Goal: Complete application form

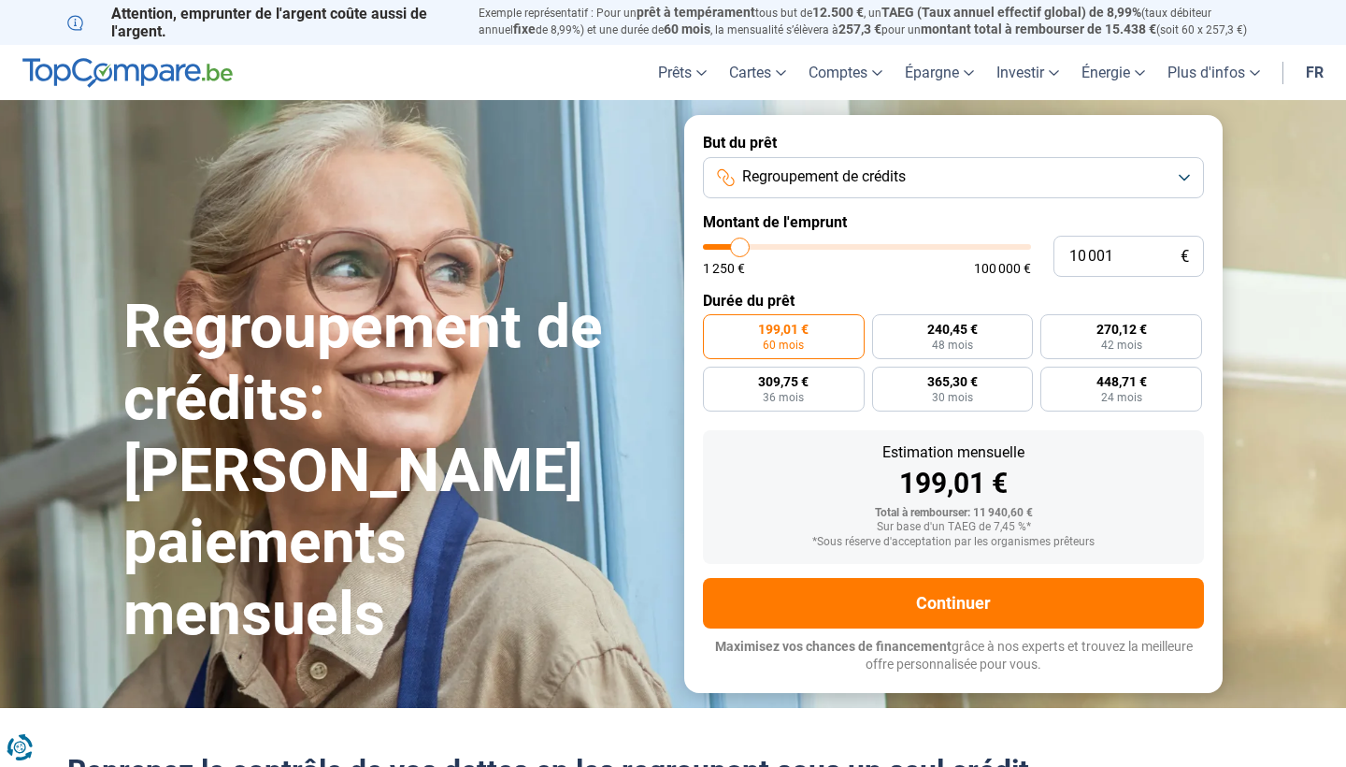
type input "10 500"
type input "10500"
type input "11 000"
type input "11000"
type input "13 500"
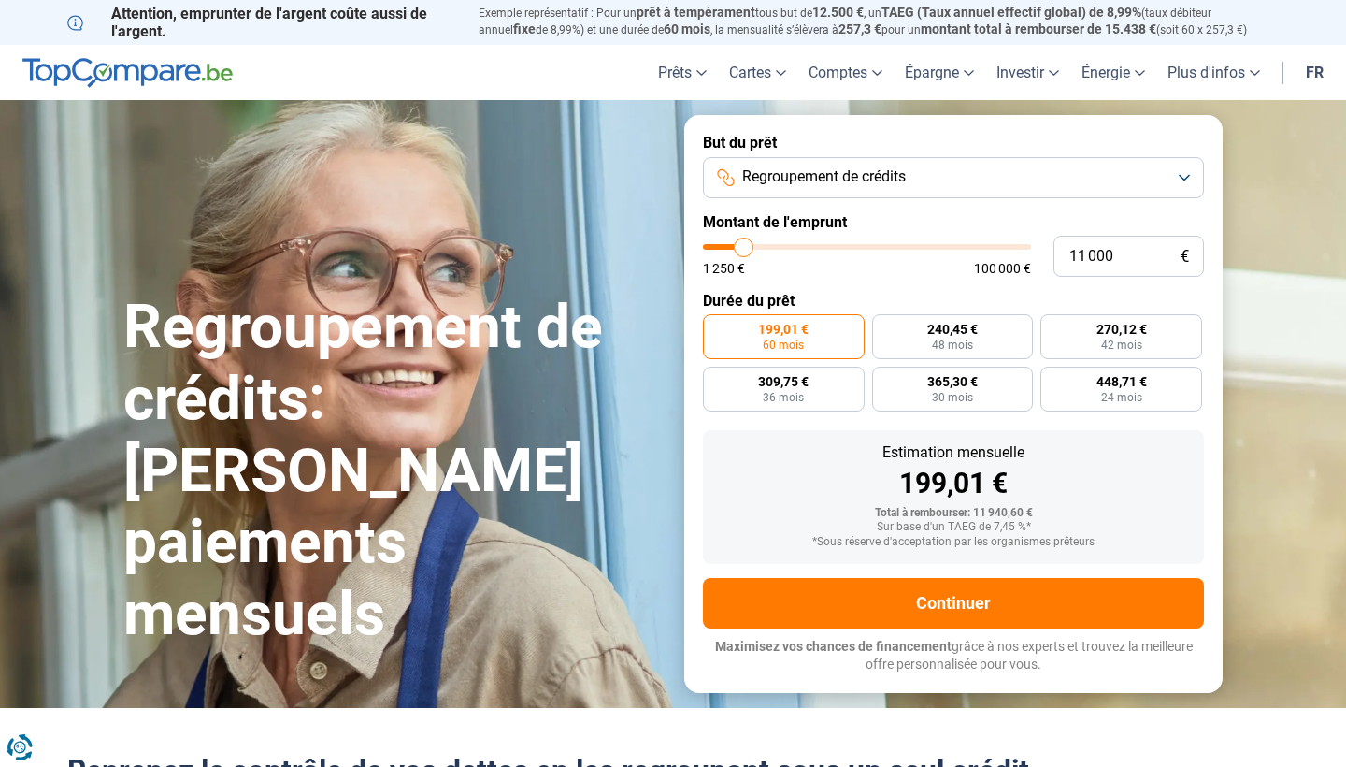
type input "13500"
type input "20 500"
type input "20500"
type input "26 750"
type input "26750"
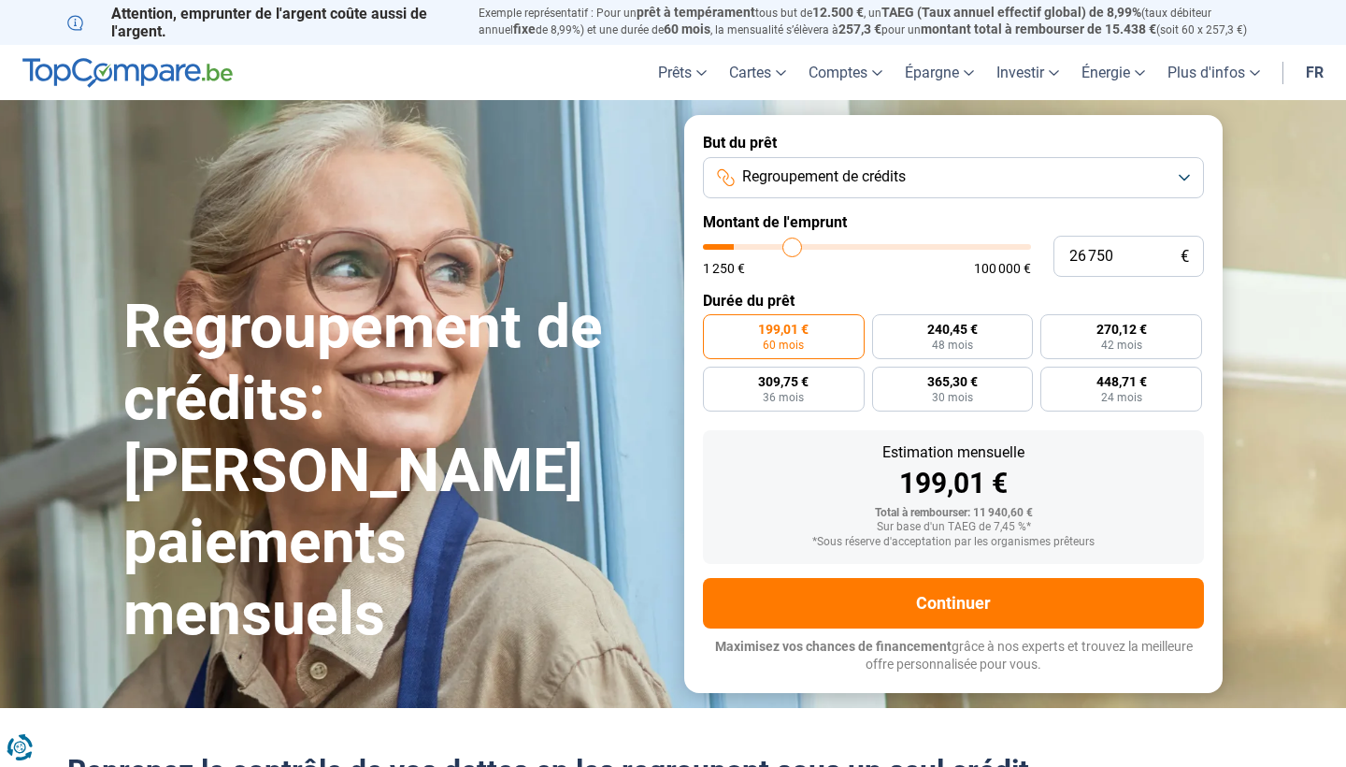
type input "34 750"
type input "34750"
type input "47 500"
type input "47500"
type input "58 250"
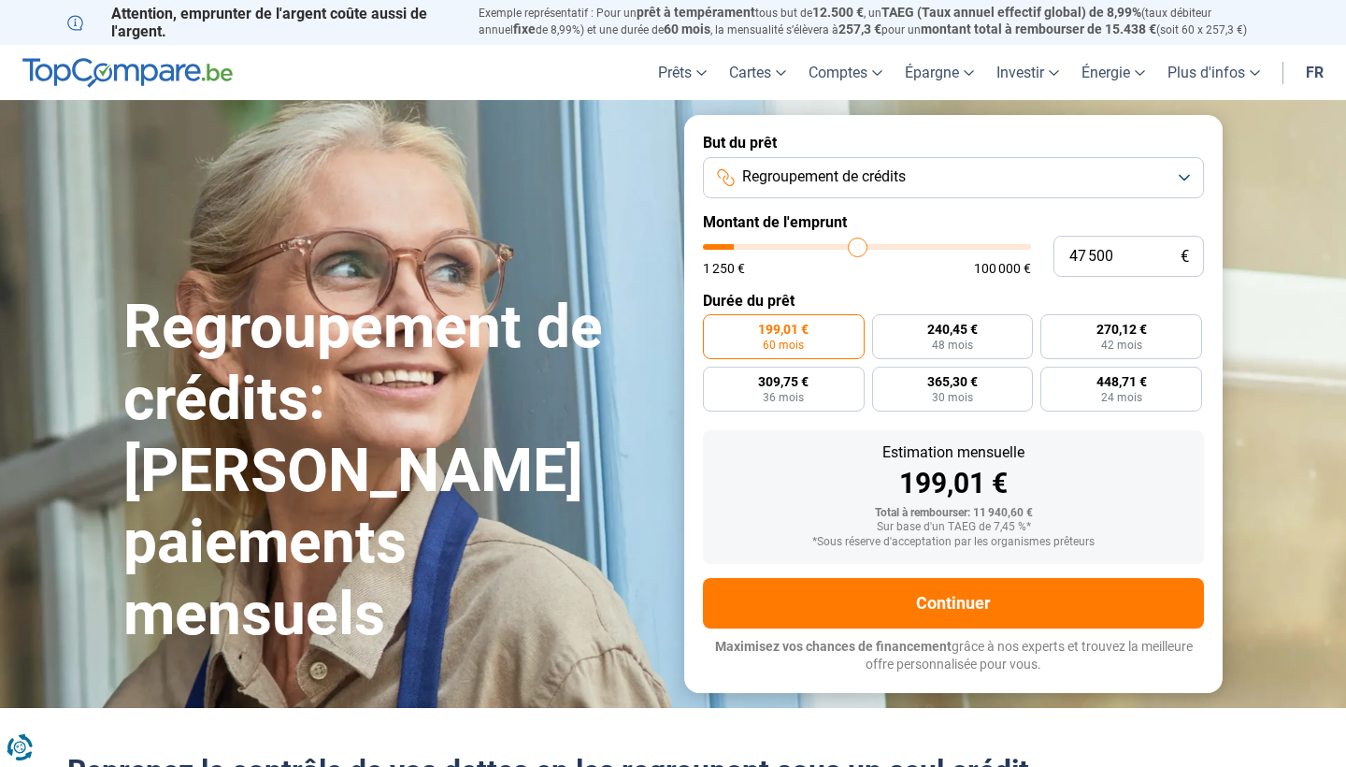
type input "58250"
type input "66 000"
type input "66000"
type input "71 500"
type input "71500"
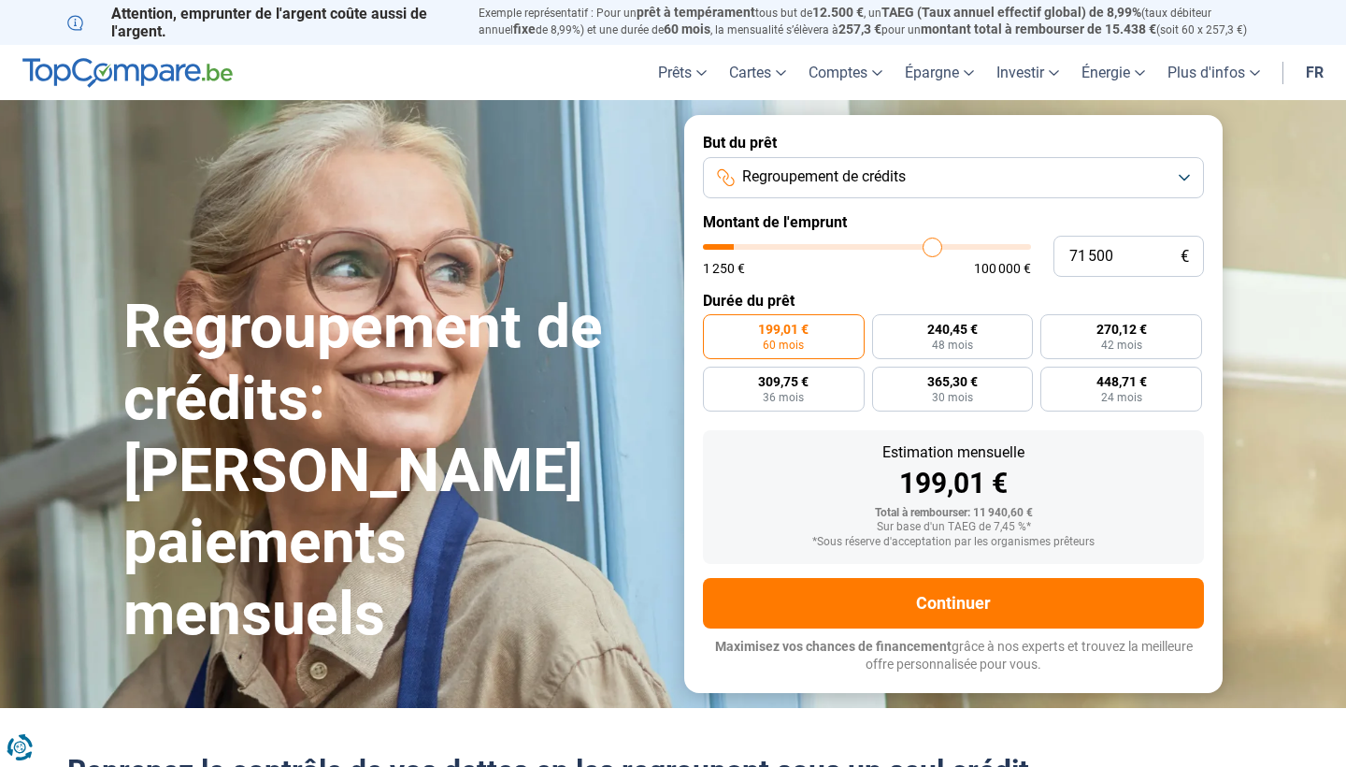
type input "76 250"
type input "76250"
type input "79 750"
type input "79750"
type input "82 250"
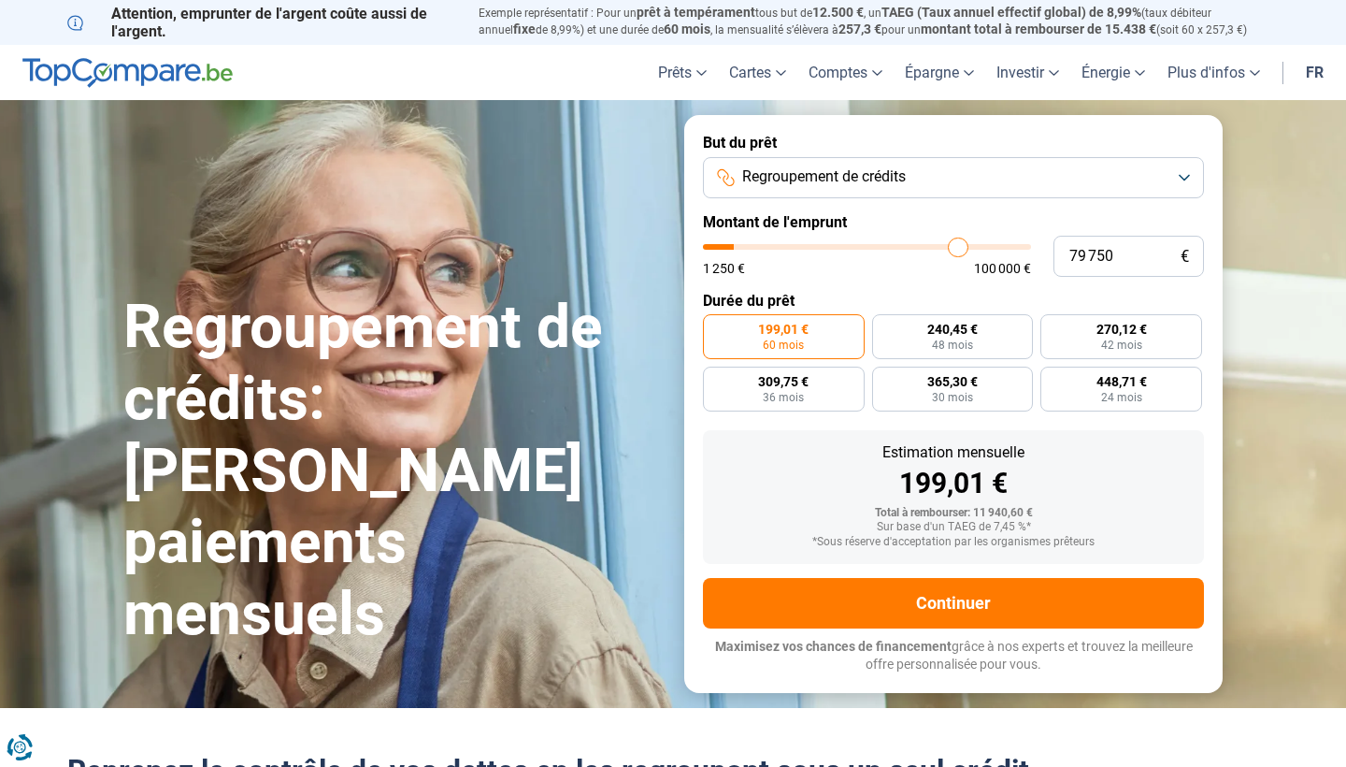
type input "82250"
type input "84 500"
type input "84500"
type input "86 500"
type input "86500"
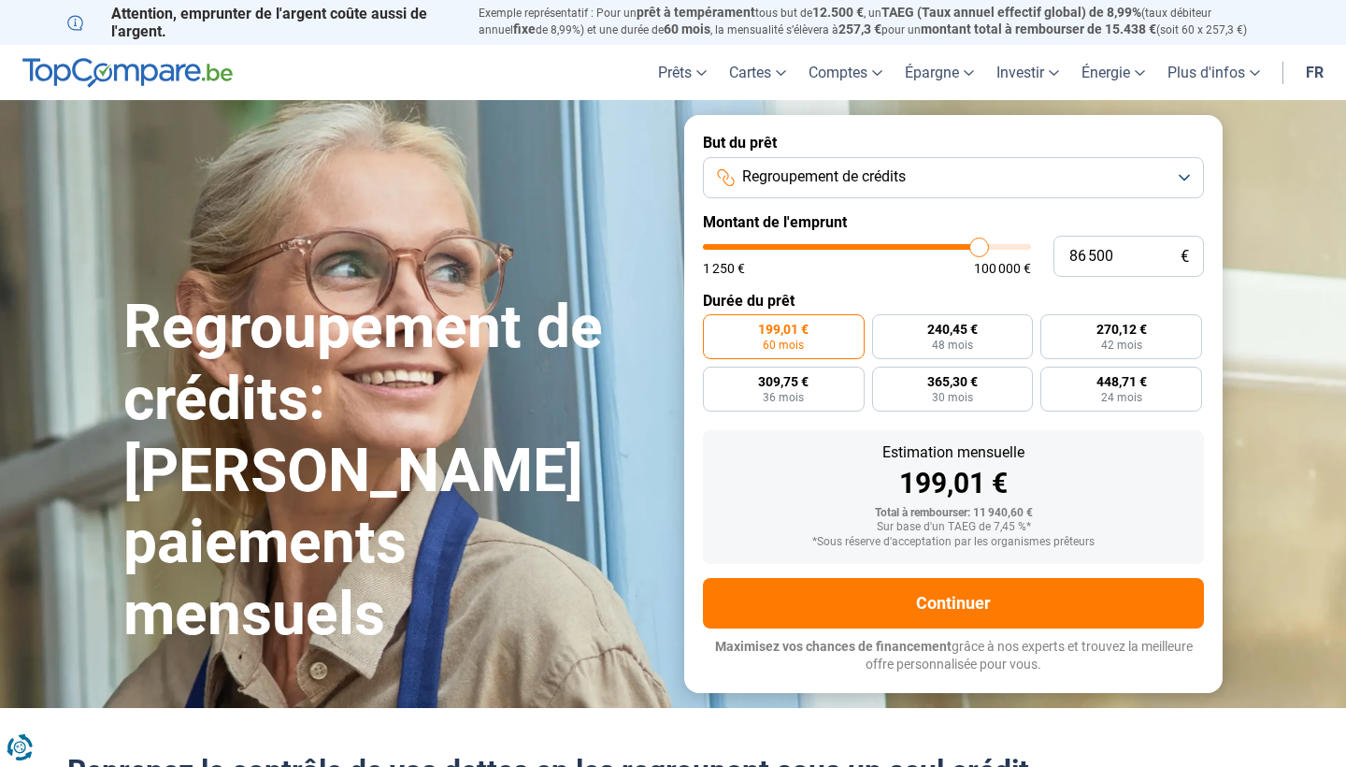
type input "88 250"
type input "88250"
type input "89 500"
type input "89500"
type input "90 500"
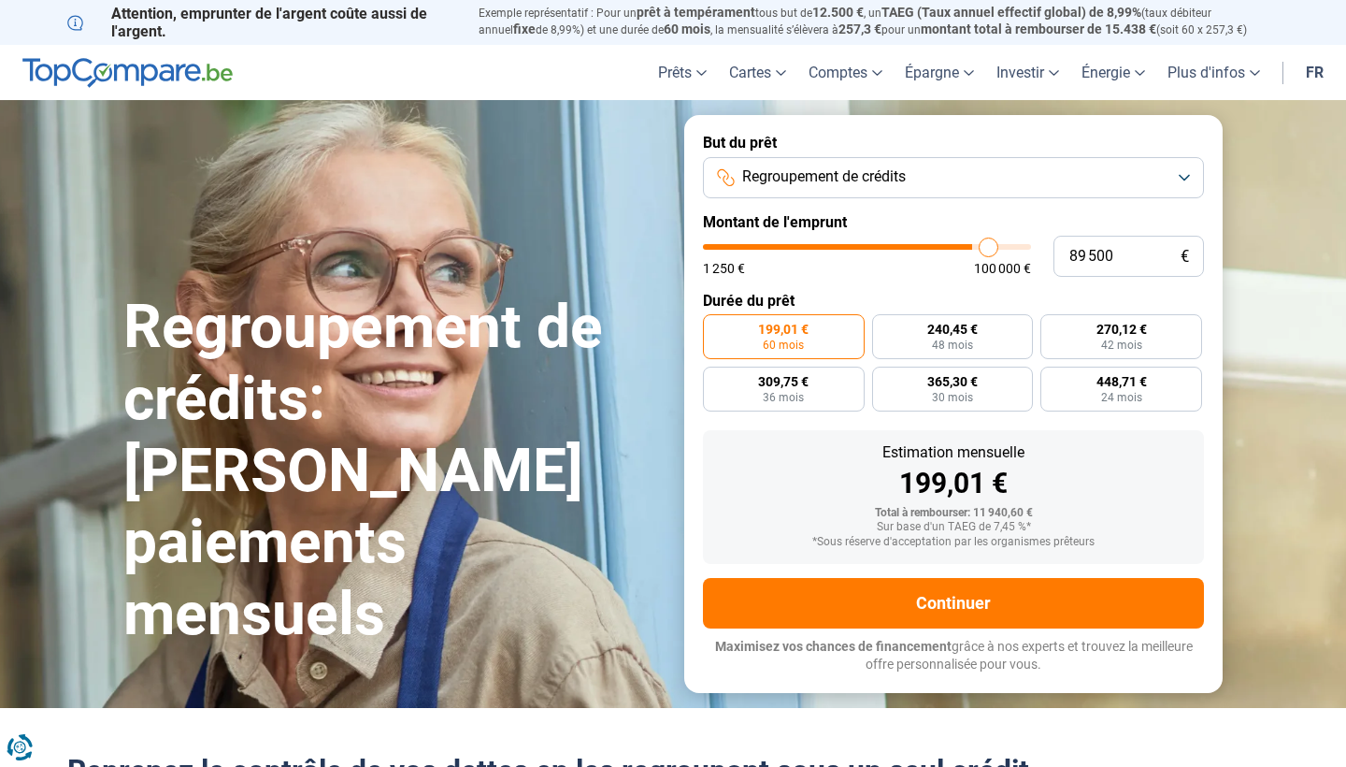
type input "90500"
type input "91 250"
type input "91250"
type input "91 750"
type input "91750"
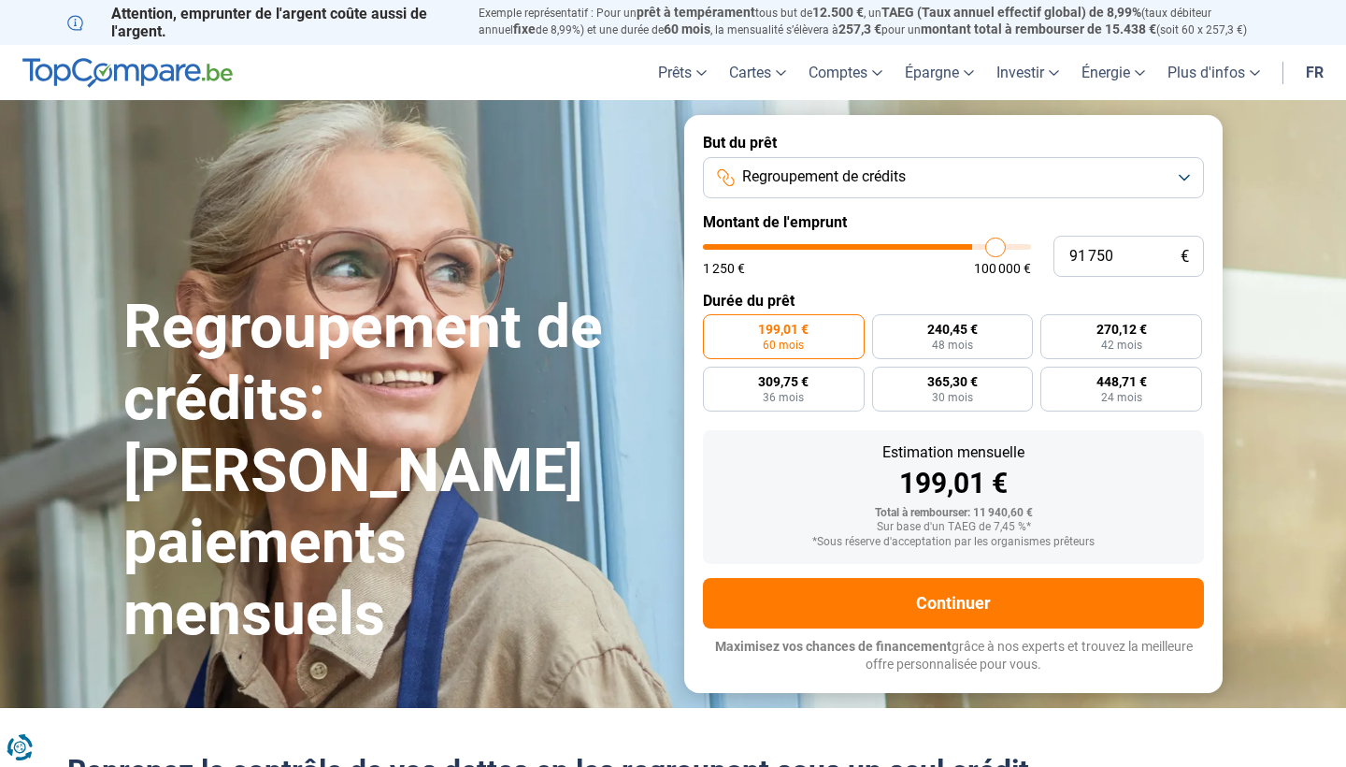
type input "92 250"
type input "92250"
type input "93 500"
type input "93500"
type input "95 000"
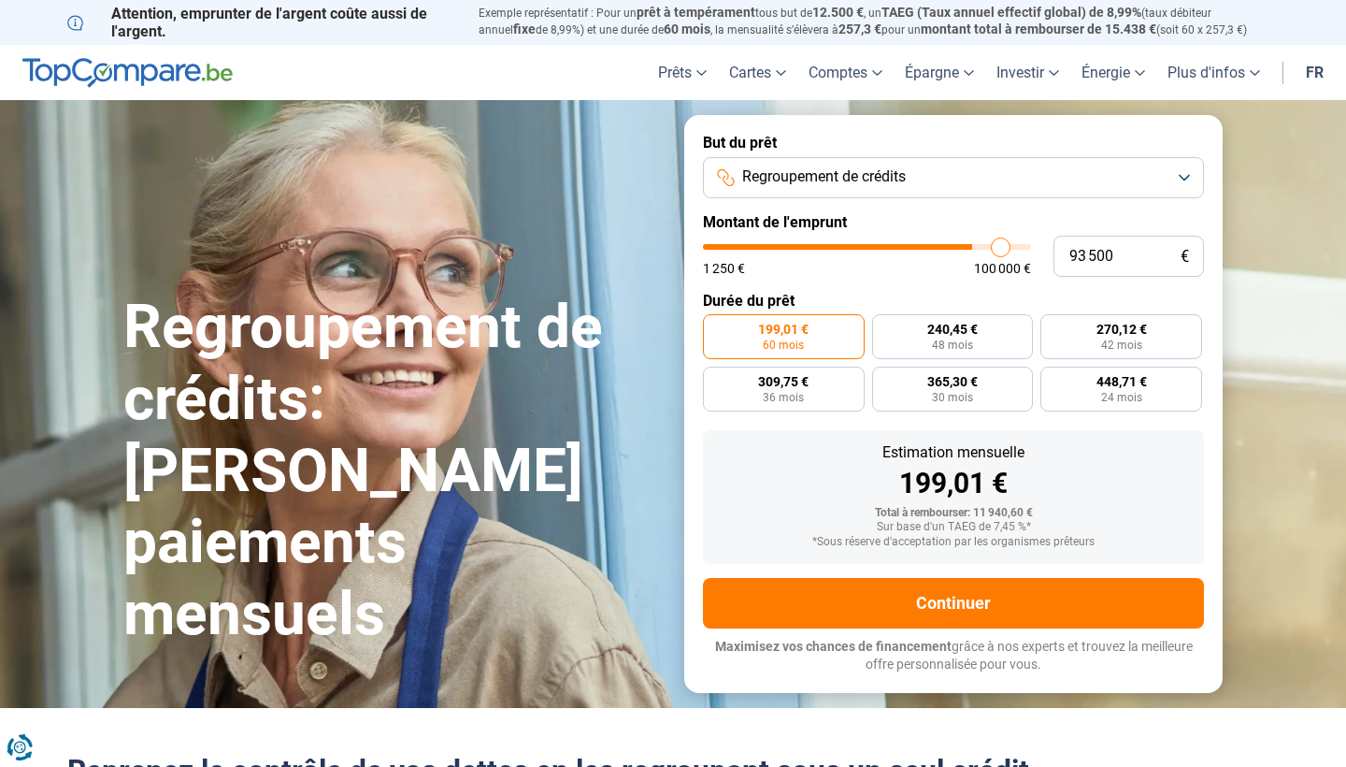
type input "95000"
type input "96 750"
type input "96750"
type input "98 500"
type input "98500"
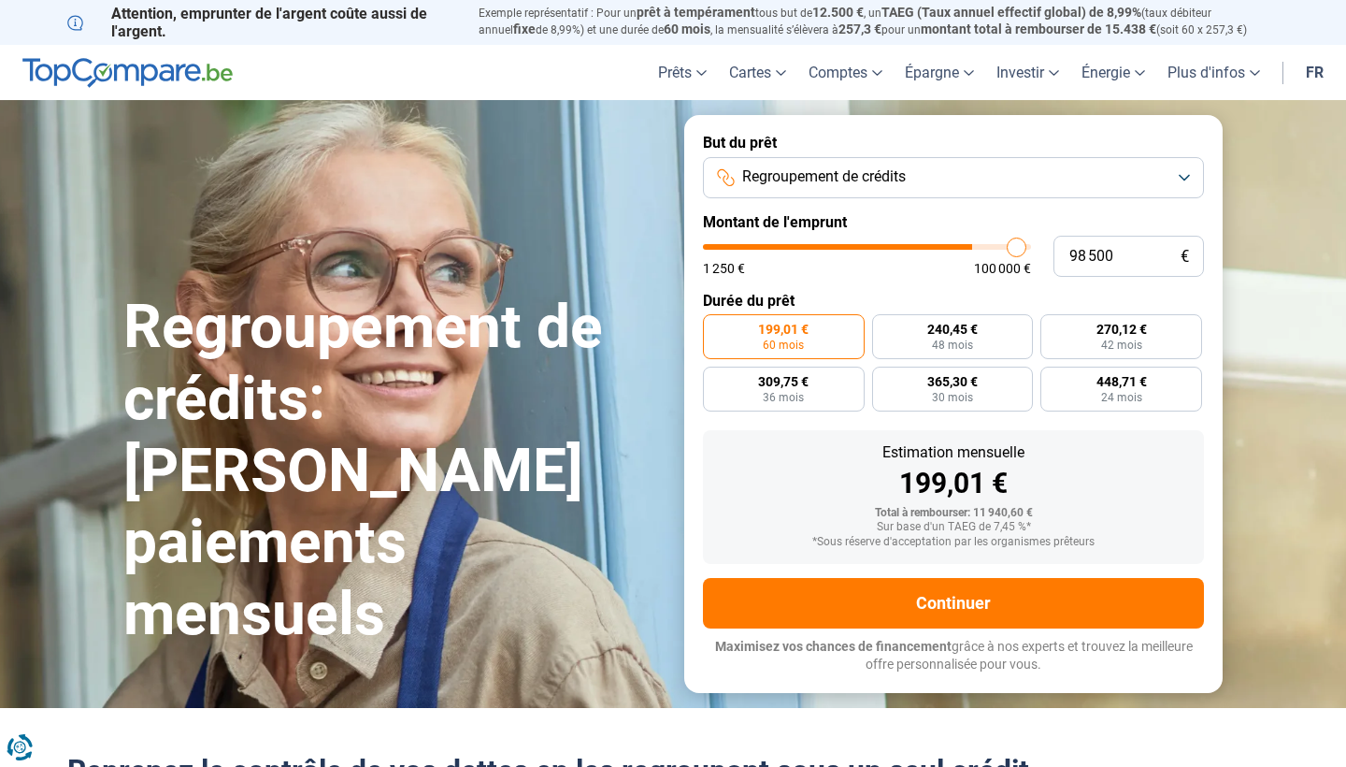
type input "100 000"
drag, startPoint x: 742, startPoint y: 248, endPoint x: 1046, endPoint y: 300, distance: 308.3
type input "100000"
click at [1046, 300] on form "But du prêt Regroupement de crédits Montant de l'emprunt 100 000 € 1 250 € 100 …" at bounding box center [953, 403] width 538 height 577
radio input "false"
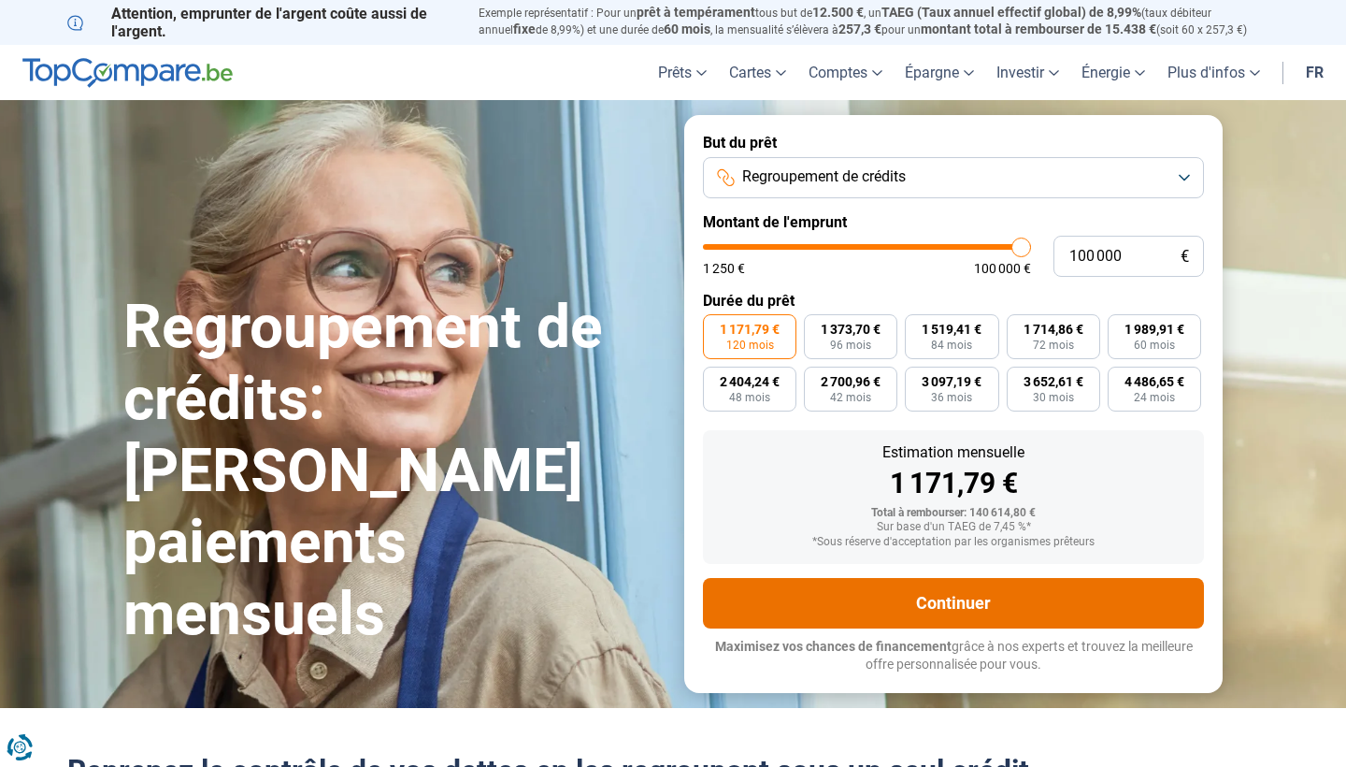
click at [817, 587] on button "Continuer" at bounding box center [953, 603] width 501 height 50
